Goal: Task Accomplishment & Management: Use online tool/utility

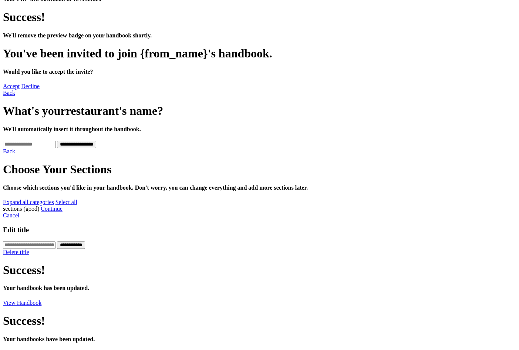
scroll to position [222, 0]
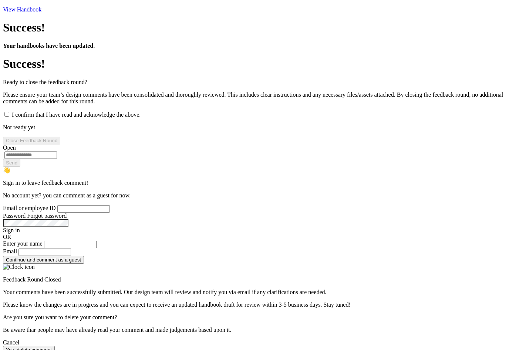
scroll to position [444, 0]
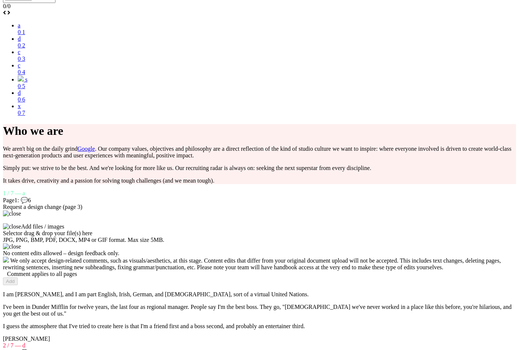
scroll to position [1073, 0]
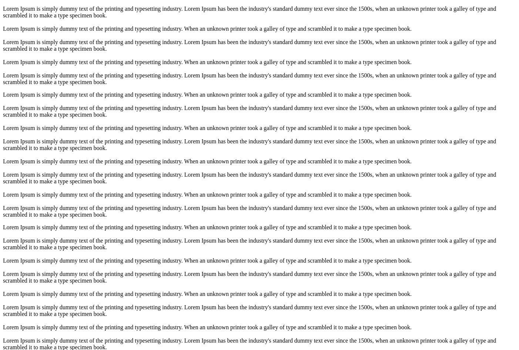
scroll to position [1585, 0]
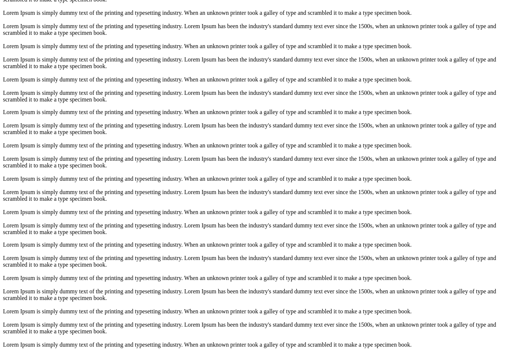
scroll to position [1400, 0]
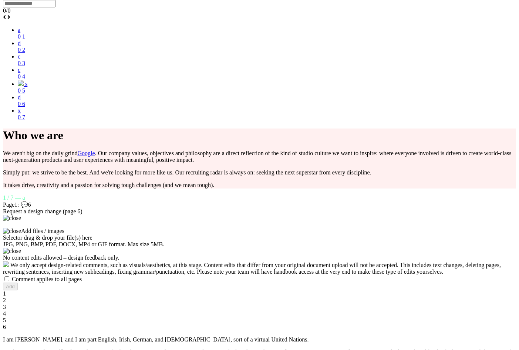
scroll to position [771, 0]
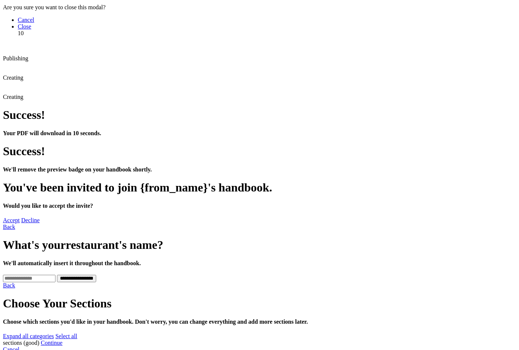
scroll to position [0, 0]
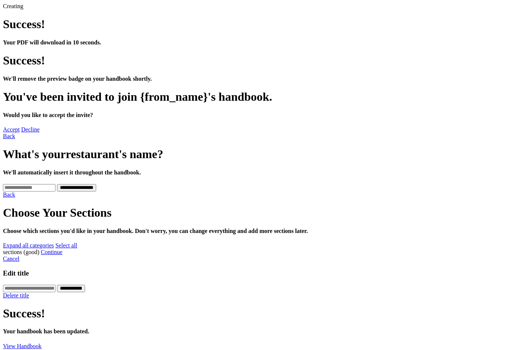
scroll to position [222, 0]
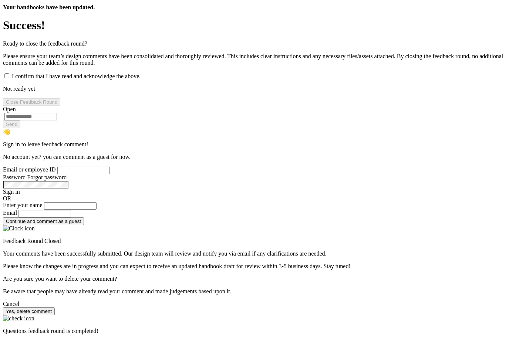
scroll to position [592, 0]
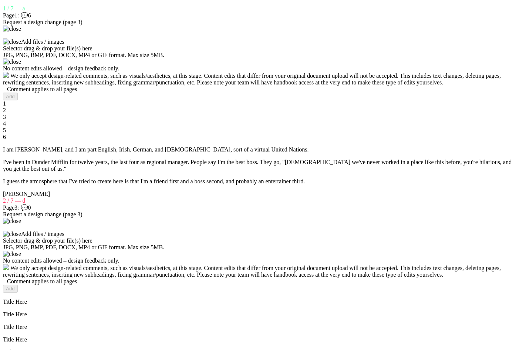
scroll to position [1073, 0]
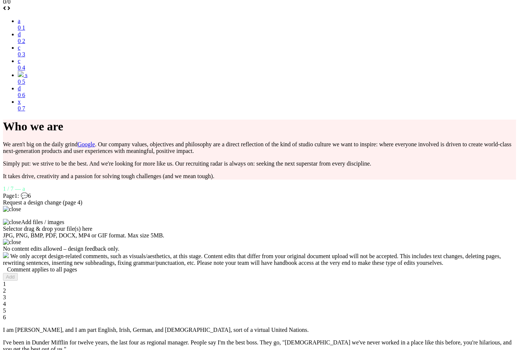
scroll to position [888, 0]
